Goal: Find specific page/section: Find specific page/section

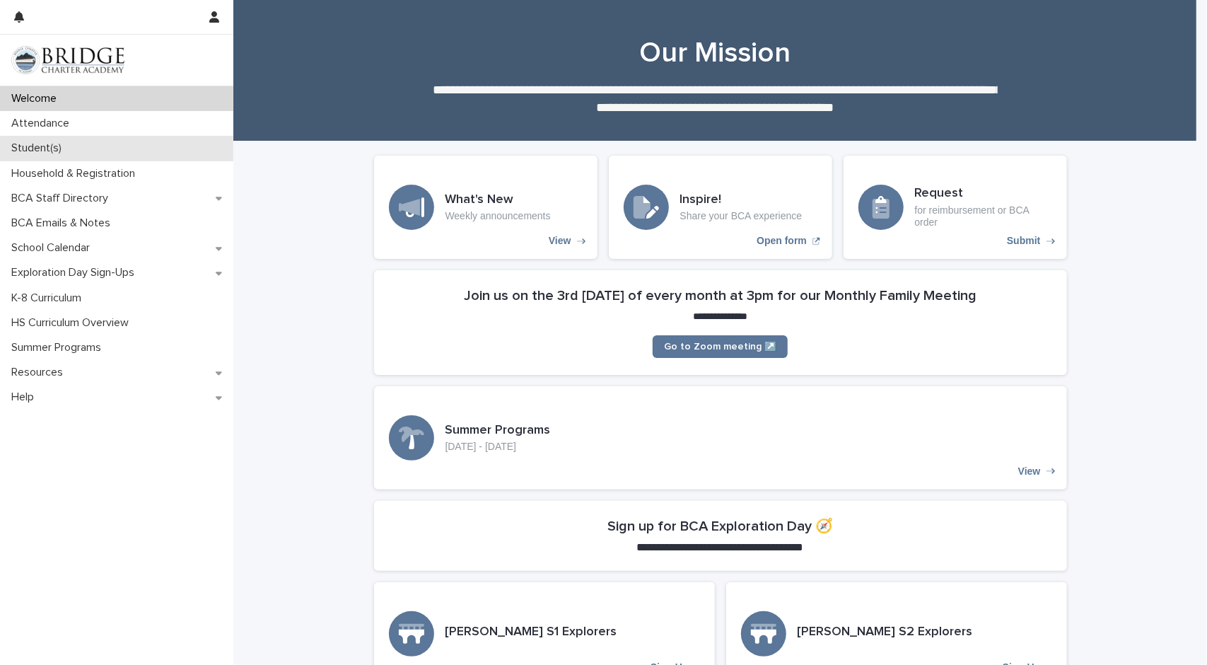
click at [146, 148] on div "Student(s)" at bounding box center [116, 148] width 233 height 25
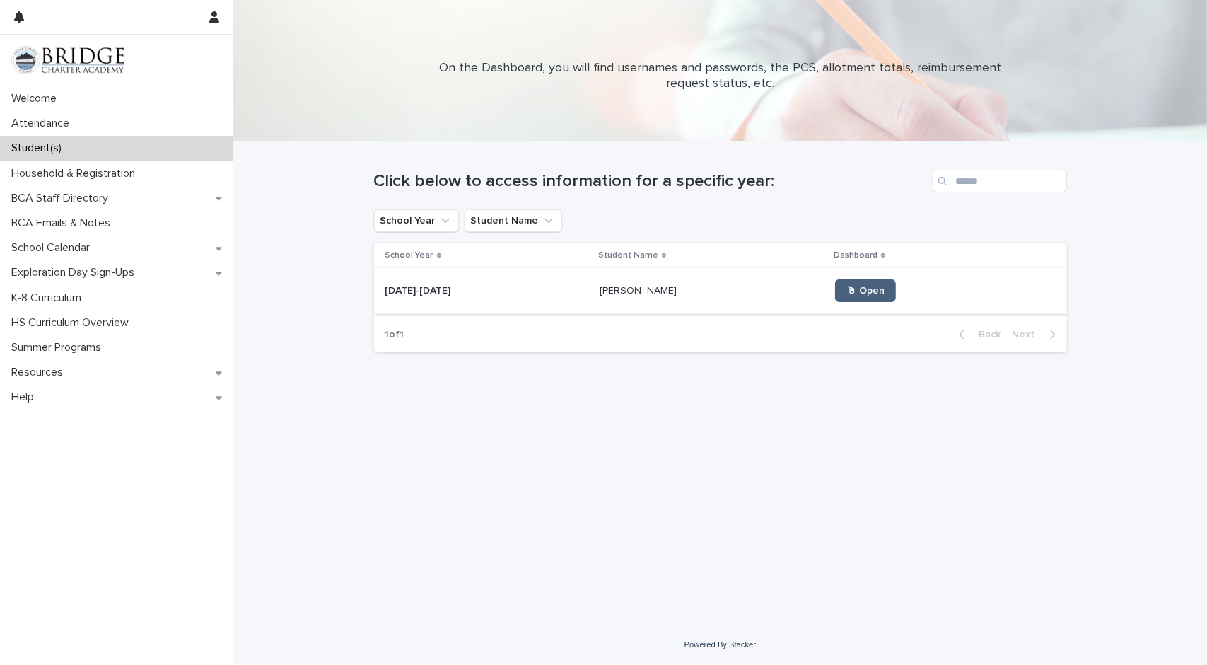
click at [846, 295] on span "🖱 Open" at bounding box center [865, 291] width 38 height 10
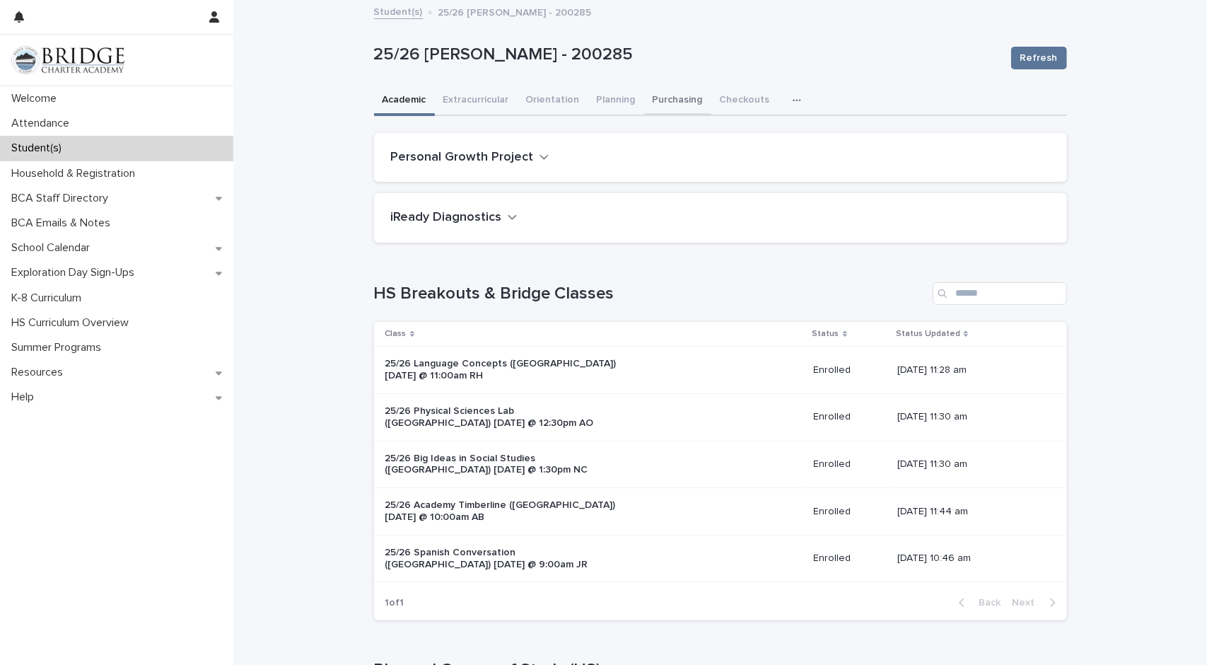
click at [666, 101] on button "Purchasing" at bounding box center [677, 101] width 67 height 30
